Goal: Transaction & Acquisition: Purchase product/service

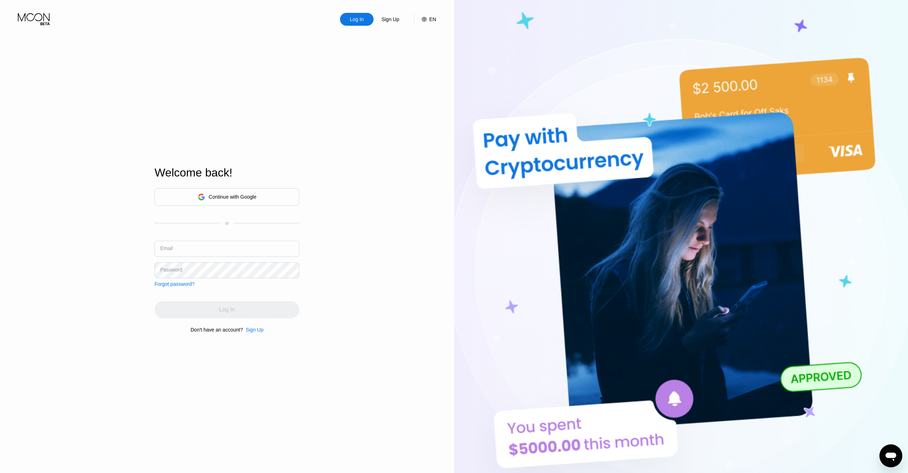
click at [218, 243] on input "text" at bounding box center [227, 249] width 145 height 16
type input "[EMAIL_ADDRESS][DOMAIN_NAME]"
click at [247, 331] on div "Sign Up" at bounding box center [255, 330] width 18 height 6
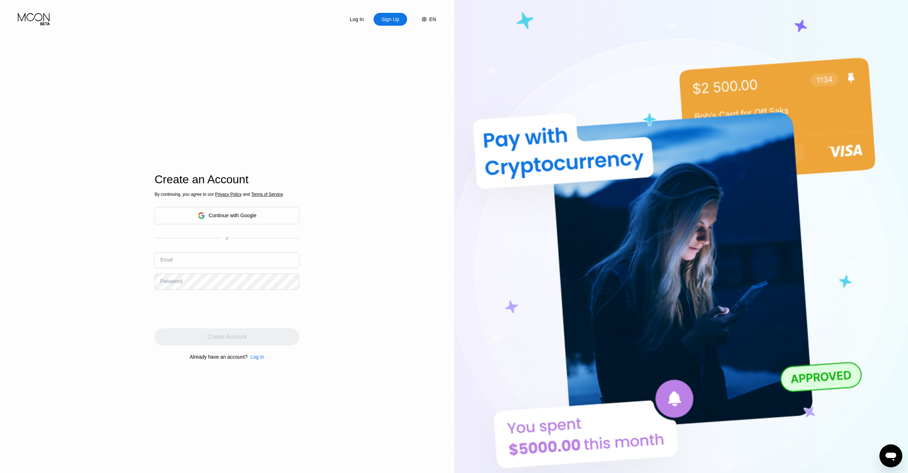
click at [192, 261] on input "text" at bounding box center [227, 260] width 145 height 16
type input "[EMAIL_ADDRESS][DOMAIN_NAME]"
click at [282, 339] on div "Create Account" at bounding box center [227, 336] width 145 height 17
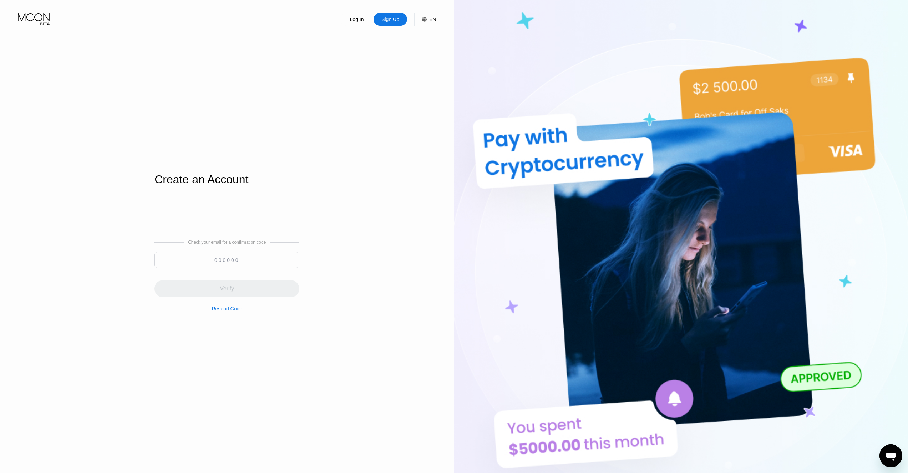
type input "[EMAIL_ADDRESS][DOMAIN_NAME]"
click at [249, 261] on input at bounding box center [227, 260] width 145 height 16
click at [250, 257] on input at bounding box center [227, 260] width 145 height 16
paste input "546375"
type input "546375"
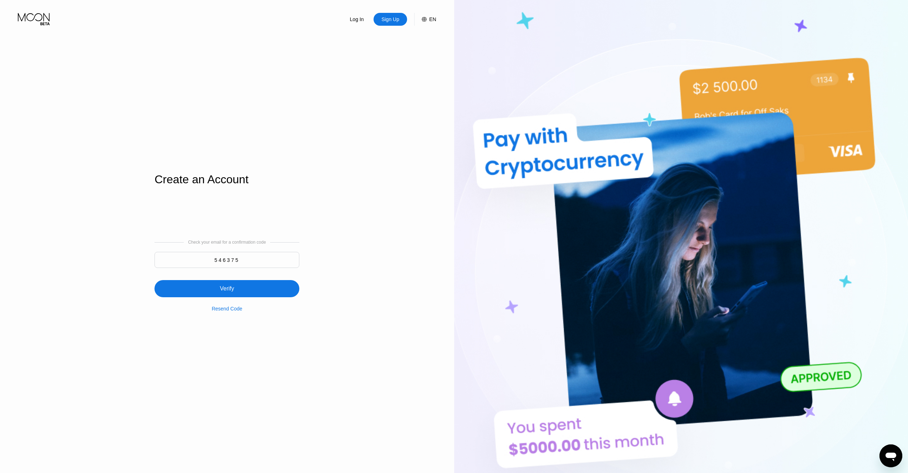
click at [266, 290] on div "Verify" at bounding box center [227, 288] width 145 height 17
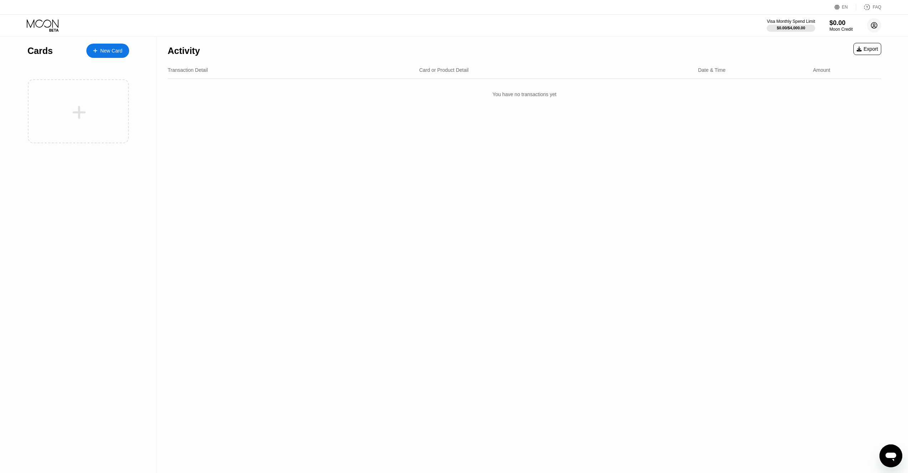
click at [873, 27] on circle at bounding box center [874, 25] width 14 height 14
click at [834, 80] on div "Settings" at bounding box center [830, 83] width 18 height 6
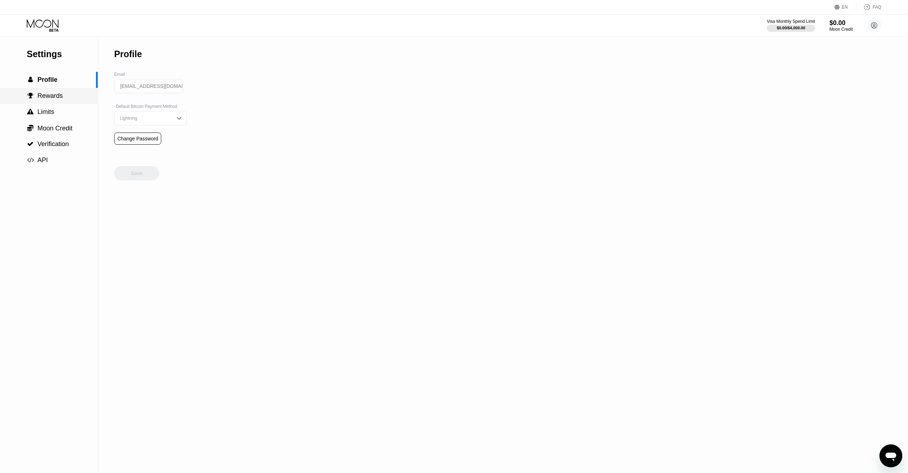
click at [46, 98] on span "Rewards" at bounding box center [49, 95] width 25 height 7
click at [56, 109] on div " Limits" at bounding box center [49, 112] width 98 height 16
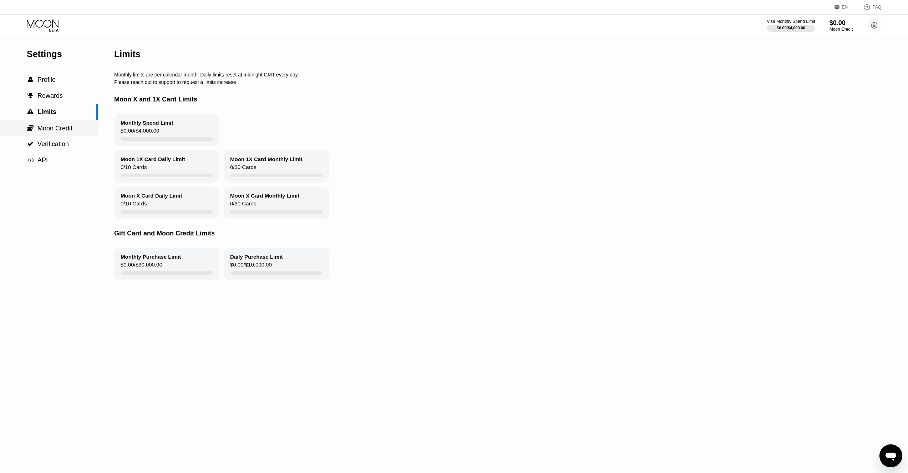
click at [60, 127] on span "Moon Credit" at bounding box center [54, 128] width 35 height 7
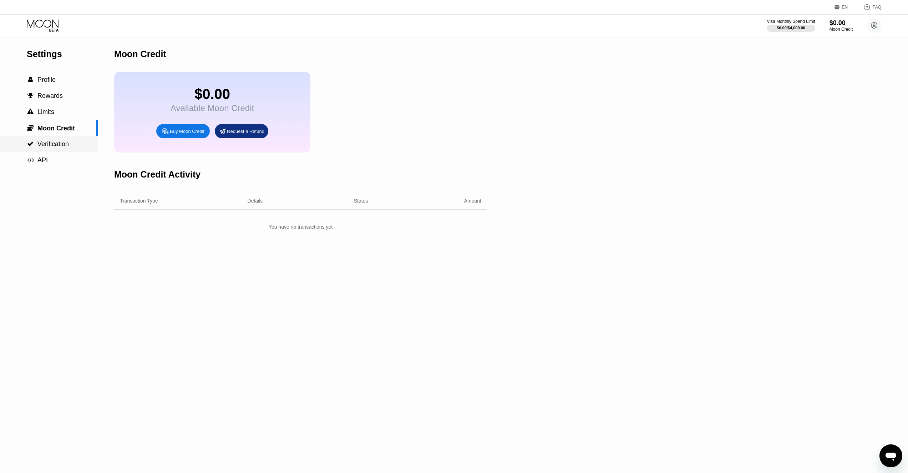
click at [59, 145] on span "Verification" at bounding box center [52, 143] width 31 height 7
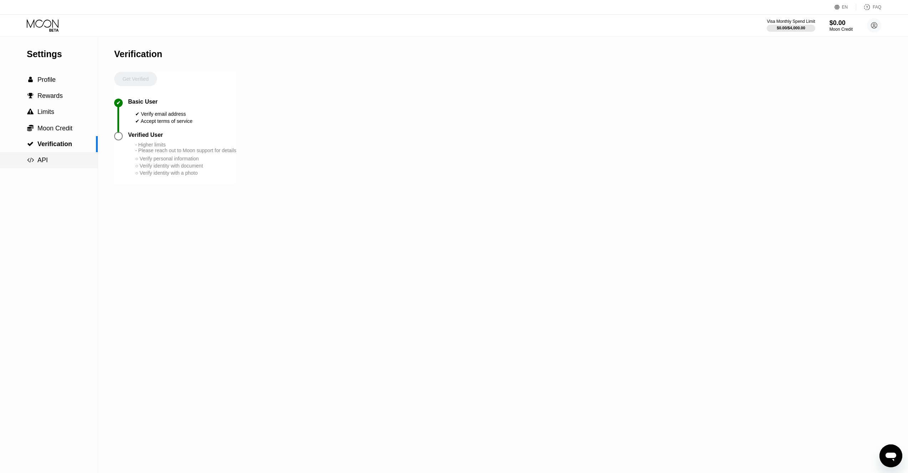
click at [58, 158] on div " API" at bounding box center [49, 159] width 98 height 7
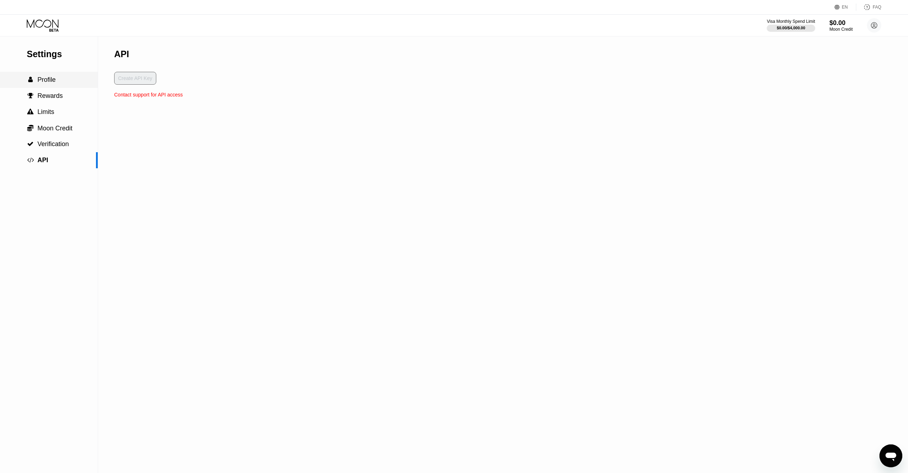
click at [62, 80] on div " Profile" at bounding box center [49, 79] width 98 height 7
click at [871, 28] on circle at bounding box center [874, 25] width 14 height 14
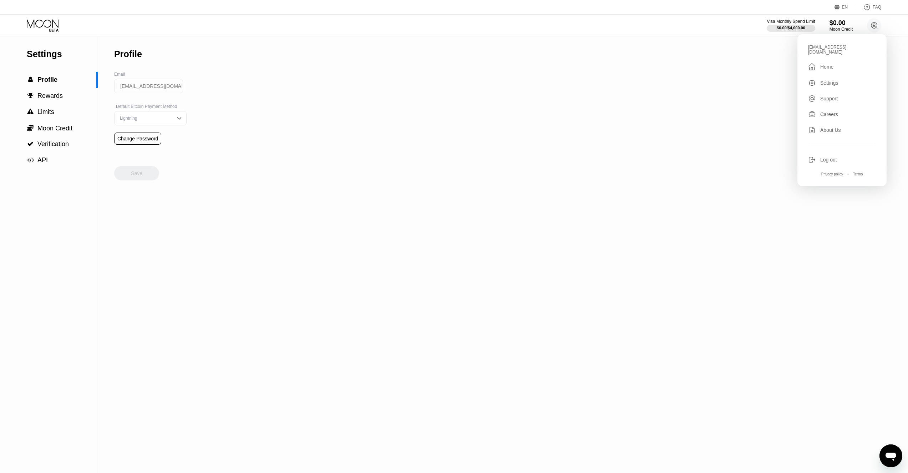
click at [810, 62] on div "" at bounding box center [813, 66] width 8 height 9
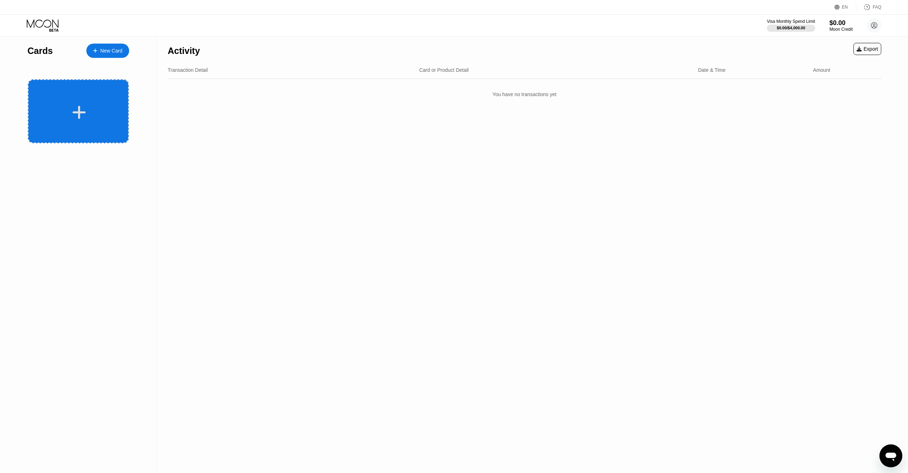
click at [72, 87] on div at bounding box center [78, 111] width 101 height 64
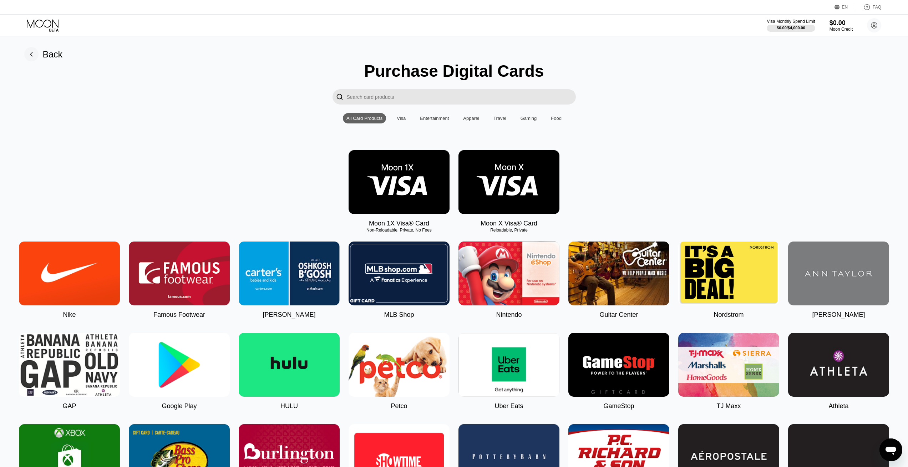
click at [422, 188] on img at bounding box center [399, 182] width 101 height 64
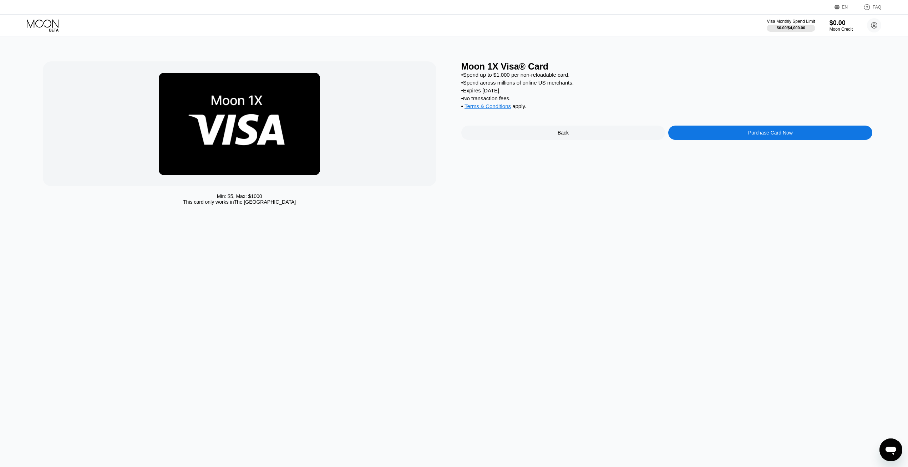
click at [713, 140] on div "Purchase Card Now" at bounding box center [771, 133] width 204 height 14
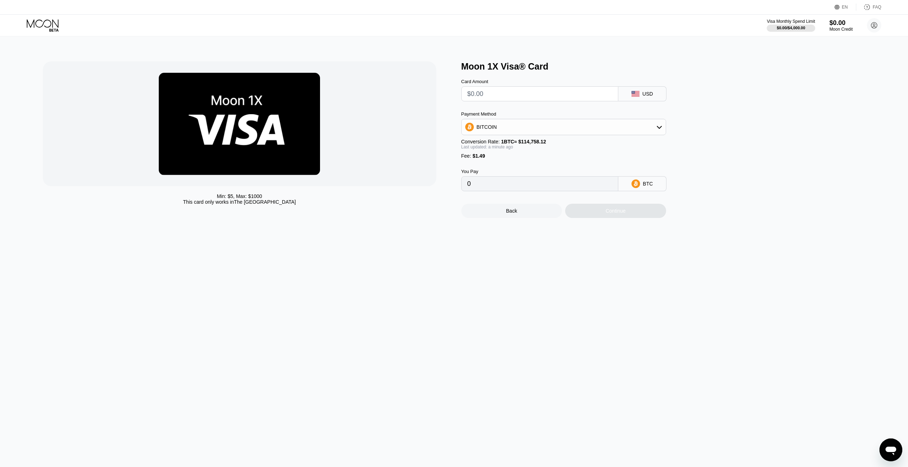
click at [650, 134] on div "BITCOIN" at bounding box center [564, 127] width 204 height 14
click at [509, 165] on span "USDT on TRON" at bounding box center [497, 163] width 36 height 6
type input "0.00"
click at [505, 97] on input "text" at bounding box center [540, 94] width 145 height 14
click at [632, 94] on icon at bounding box center [634, 92] width 4 height 2
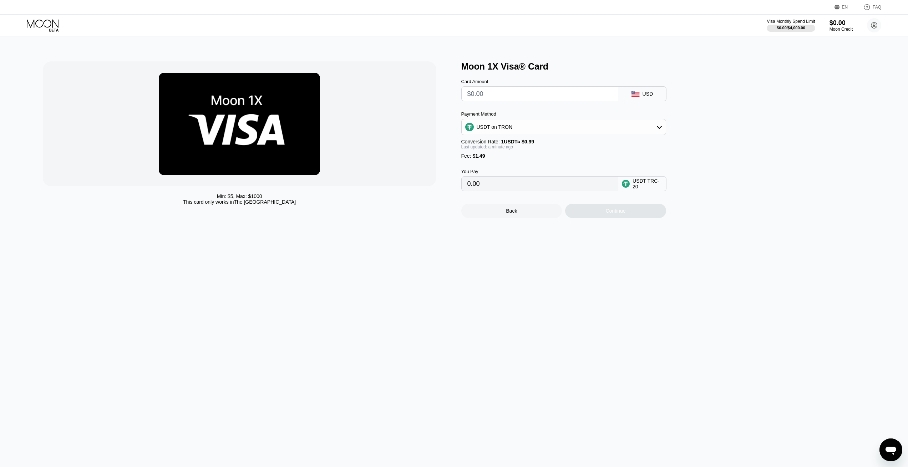
click at [529, 99] on input "text" at bounding box center [540, 94] width 145 height 14
type input "$5"
type input "6.56"
type input "$50"
type input "52.01"
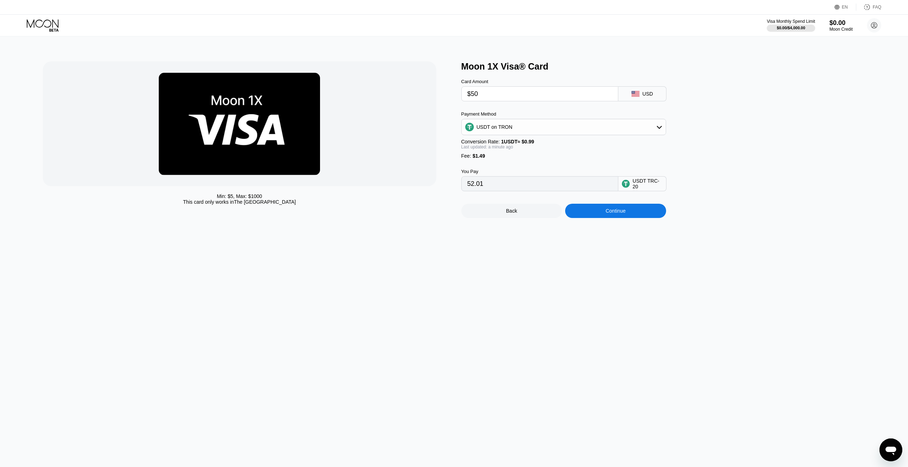
type input "$50"
click at [711, 162] on div "Moon 1X Visa® Card Card Amount $50 USD Payment Method USDT on TRON Conversion R…" at bounding box center [668, 139] width 412 height 157
click at [634, 218] on div "Continue" at bounding box center [615, 211] width 101 height 14
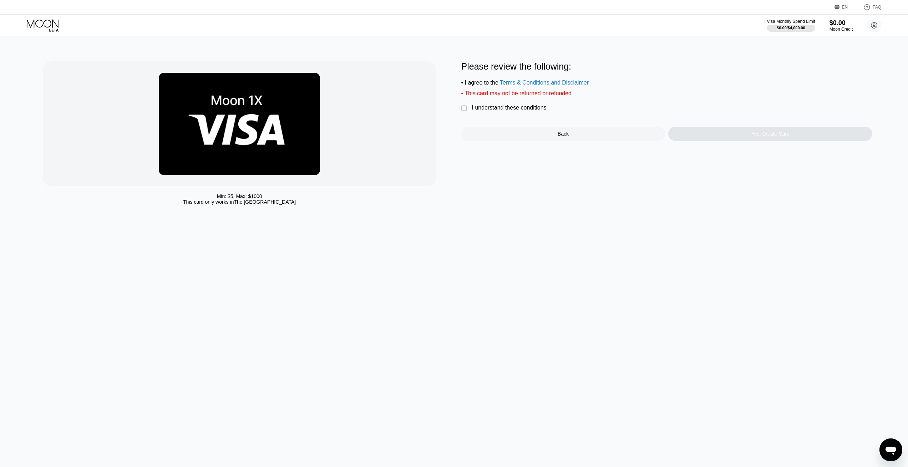
click at [512, 111] on div "I understand these conditions" at bounding box center [509, 108] width 75 height 6
